Goal: Task Accomplishment & Management: Use online tool/utility

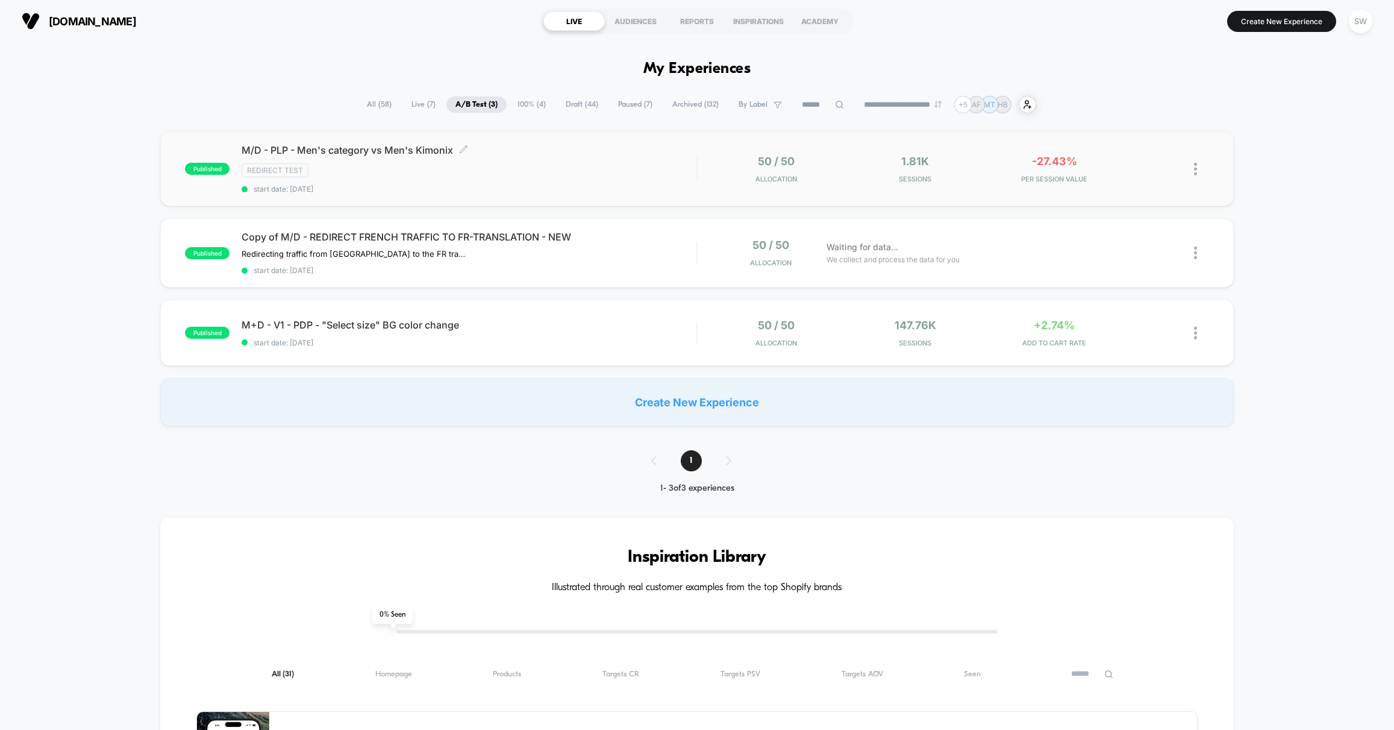
click at [592, 158] on div "M/D - PLP - Men's category vs Men's Kimonix Click to edit experience details Cl…" at bounding box center [469, 168] width 455 height 49
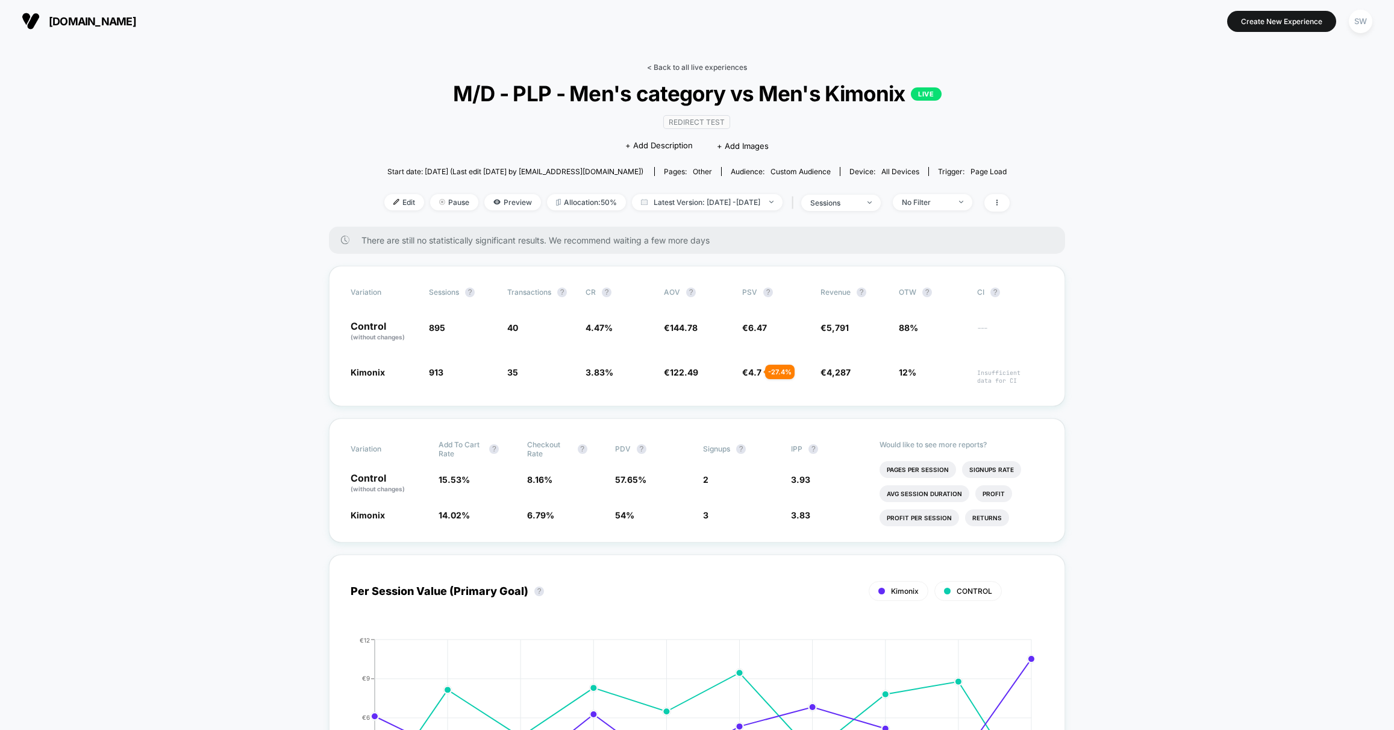
click at [666, 66] on link "< Back to all live experiences" at bounding box center [697, 67] width 100 height 9
